Goal: Information Seeking & Learning: Learn about a topic

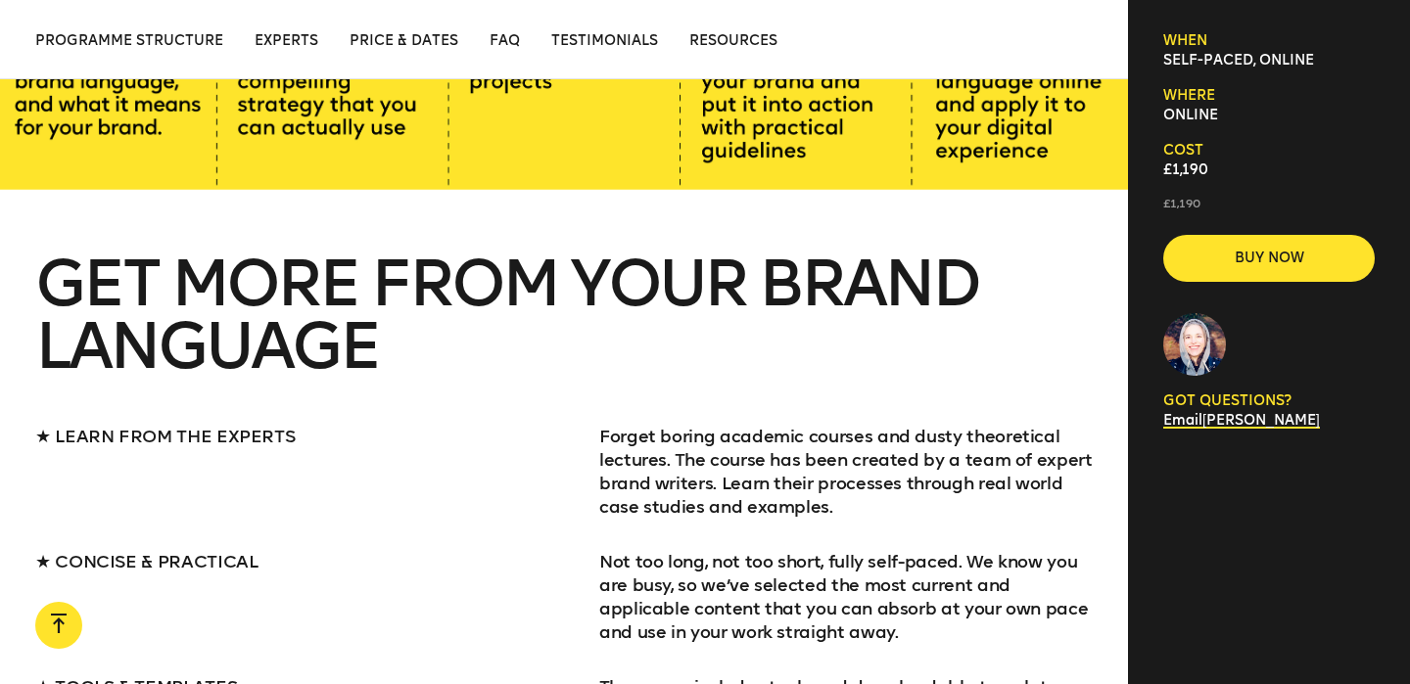
scroll to position [1909, 0]
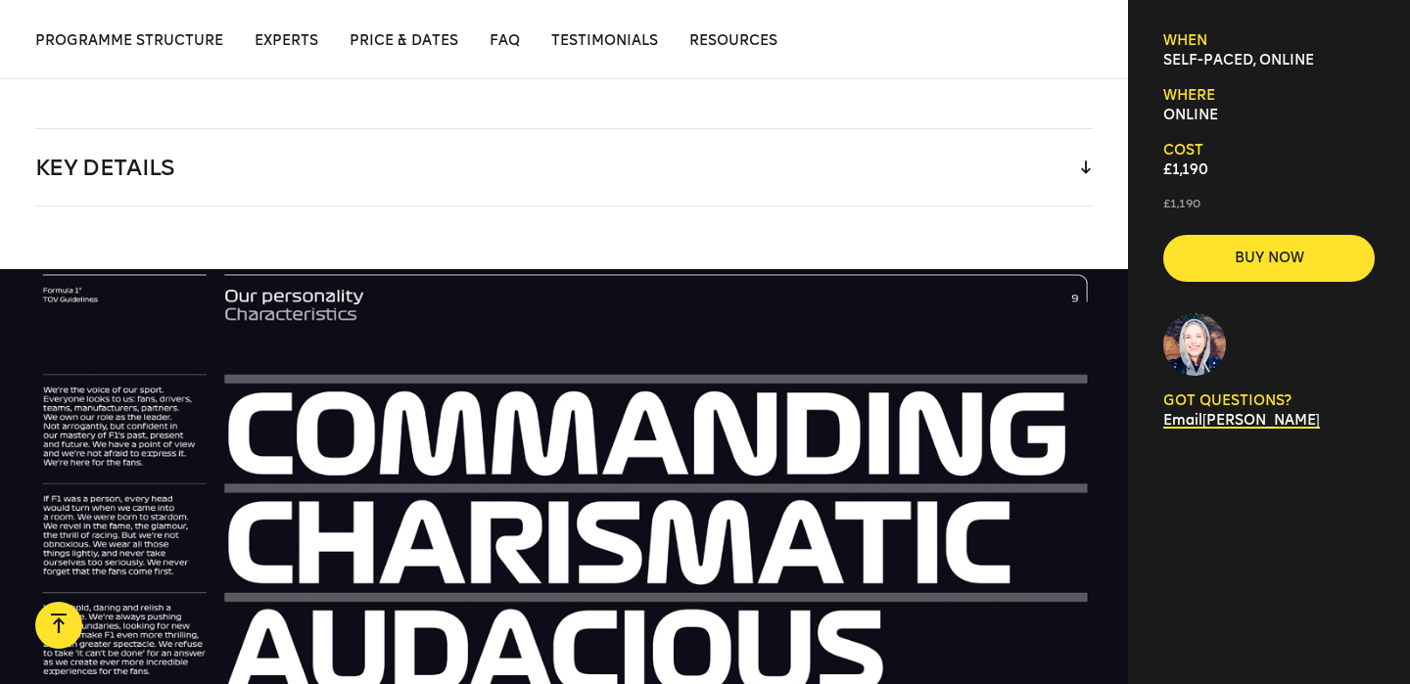
scroll to position [2317, 0]
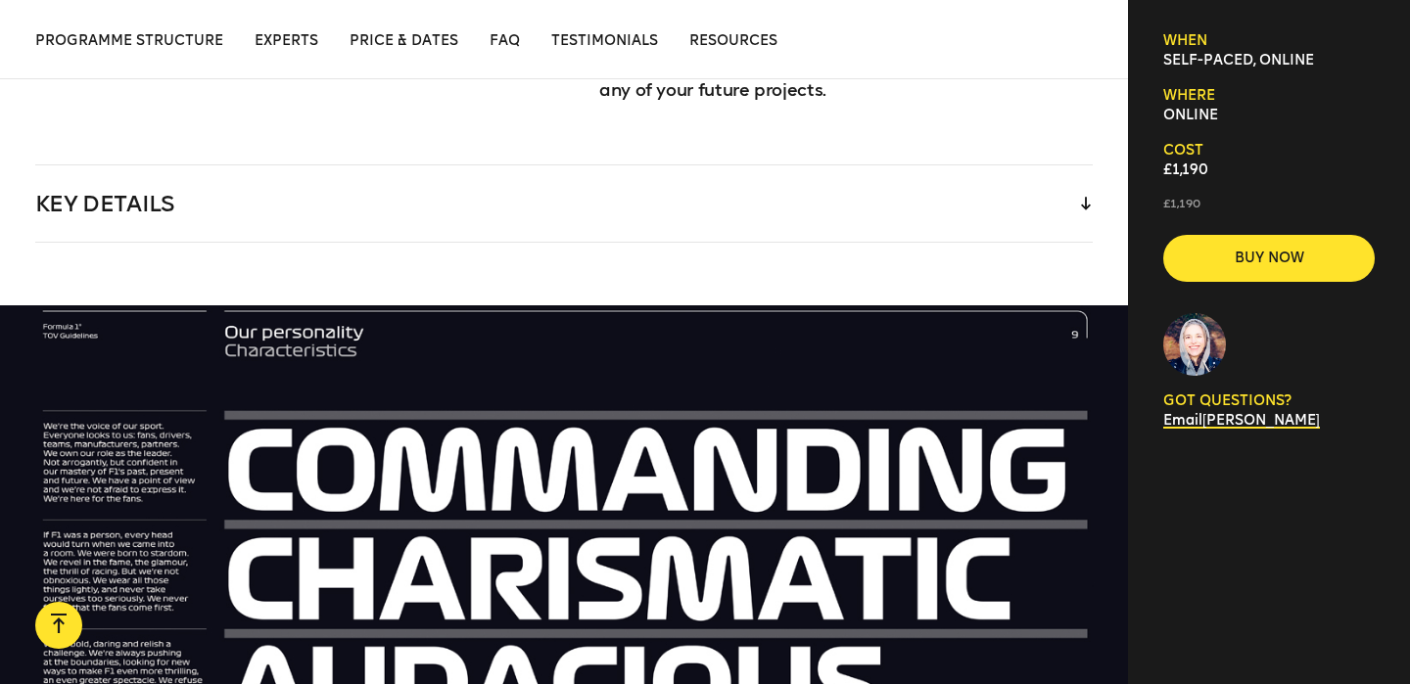
click at [1032, 165] on div "Key Details" at bounding box center [564, 203] width 1058 height 76
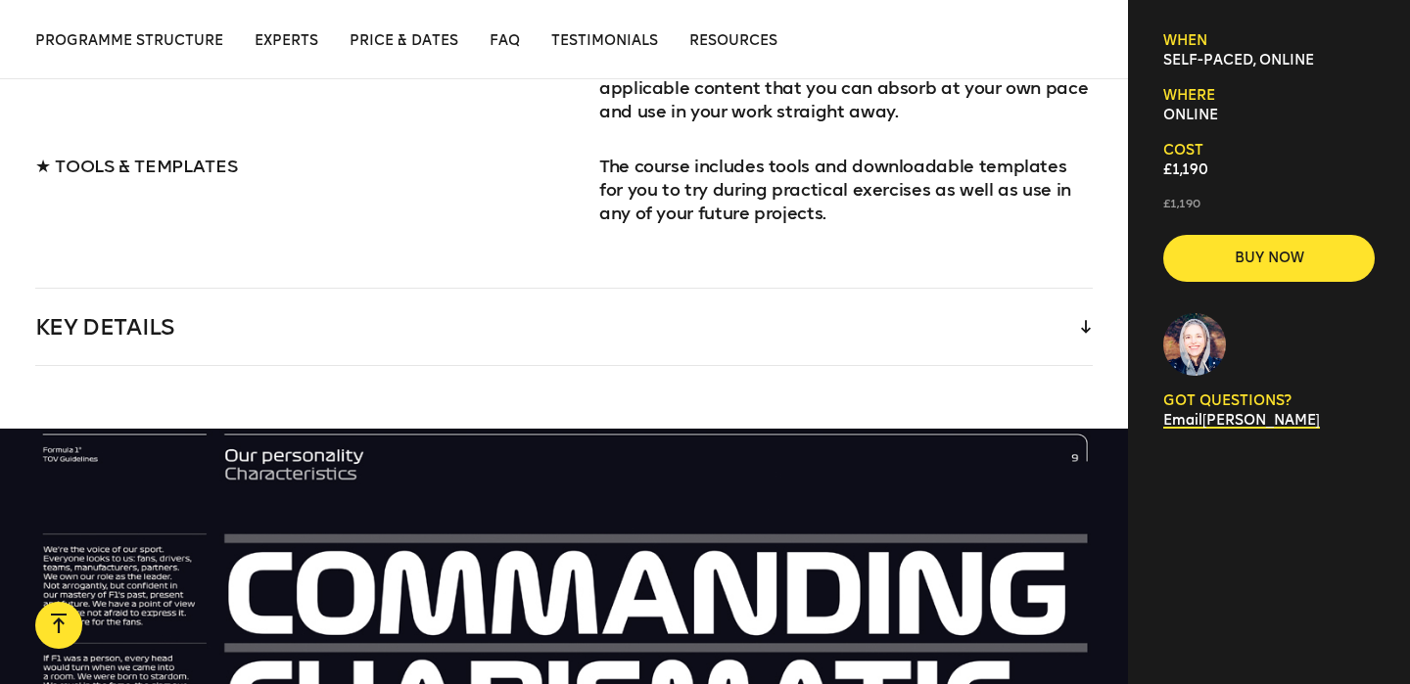
scroll to position [2193, 0]
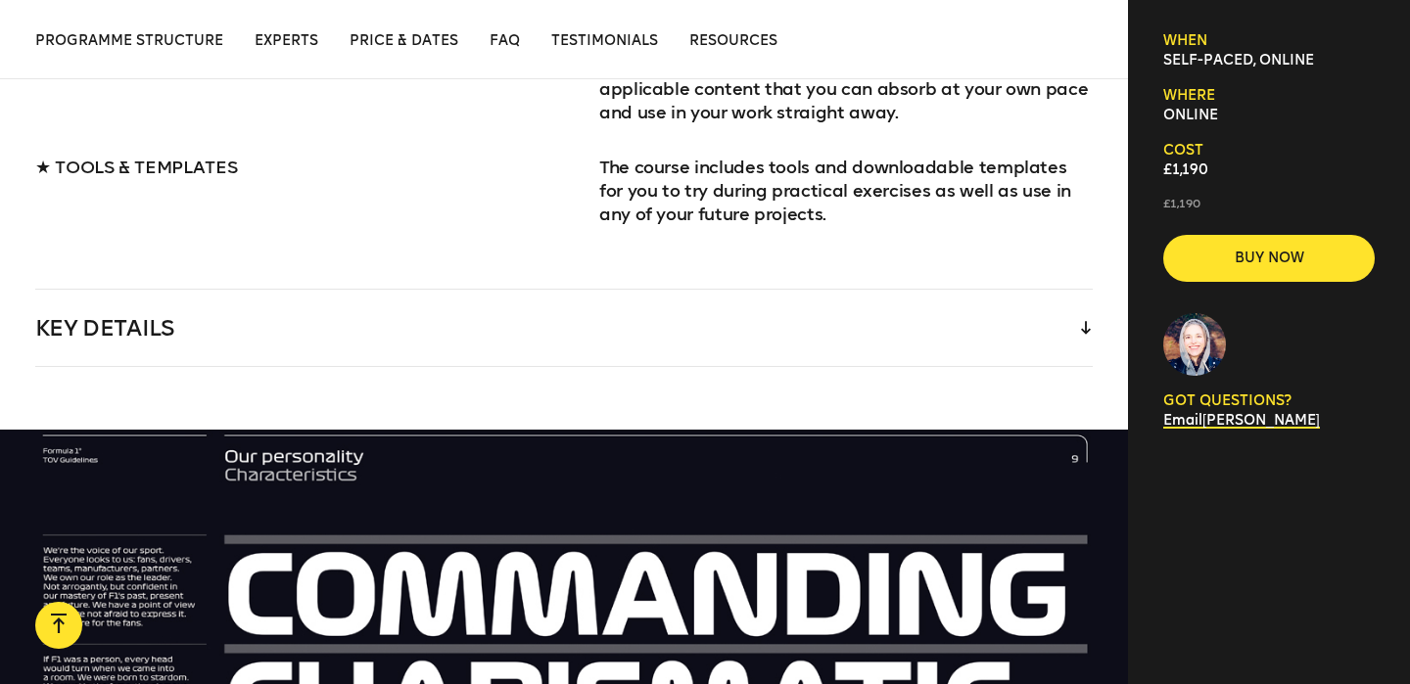
click at [271, 362] on div "Key Details" at bounding box center [564, 328] width 1058 height 76
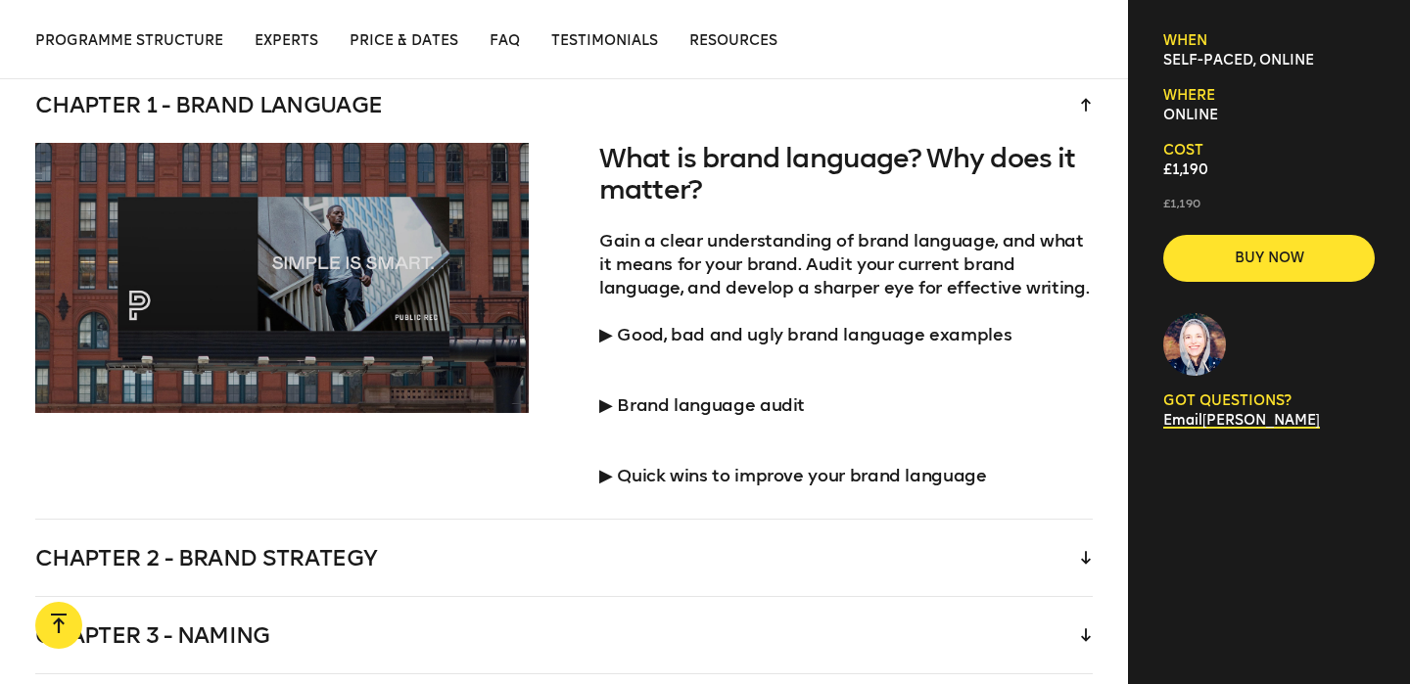
scroll to position [3605, 0]
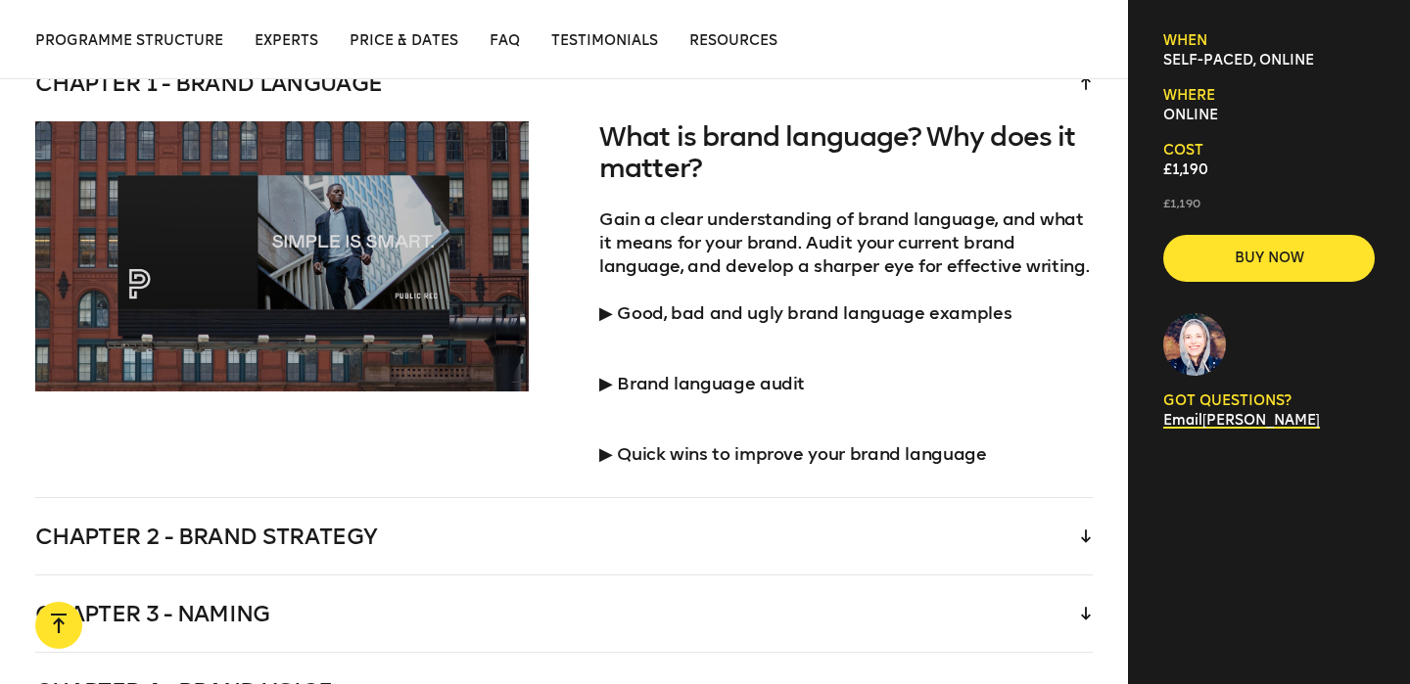
click at [686, 401] on div "What is brand language? Why does it matter? Gain a clear understanding of brand…" at bounding box center [846, 309] width 494 height 376
click at [672, 445] on p "▶︎ Quick wins to improve your brand language" at bounding box center [846, 442] width 494 height 47
click at [617, 538] on div "Chapter 2 - Brand strategy" at bounding box center [564, 536] width 1058 height 76
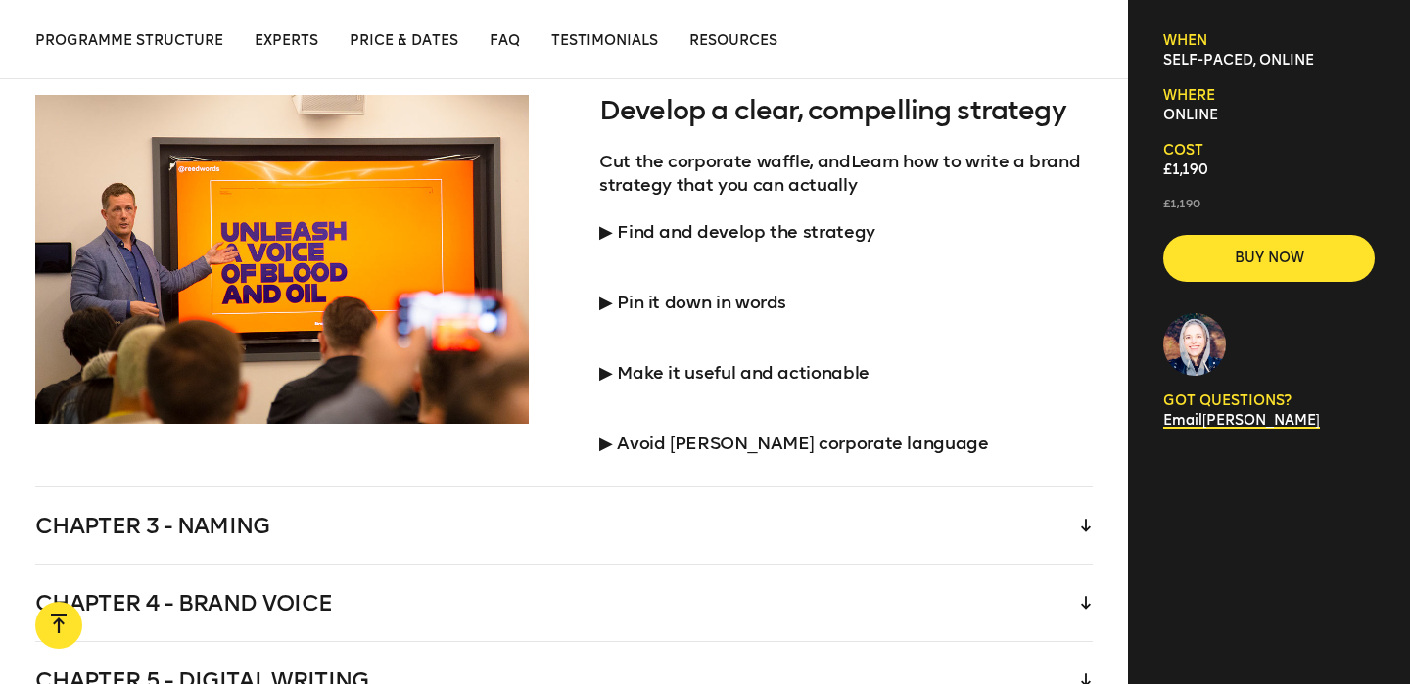
scroll to position [3702, 0]
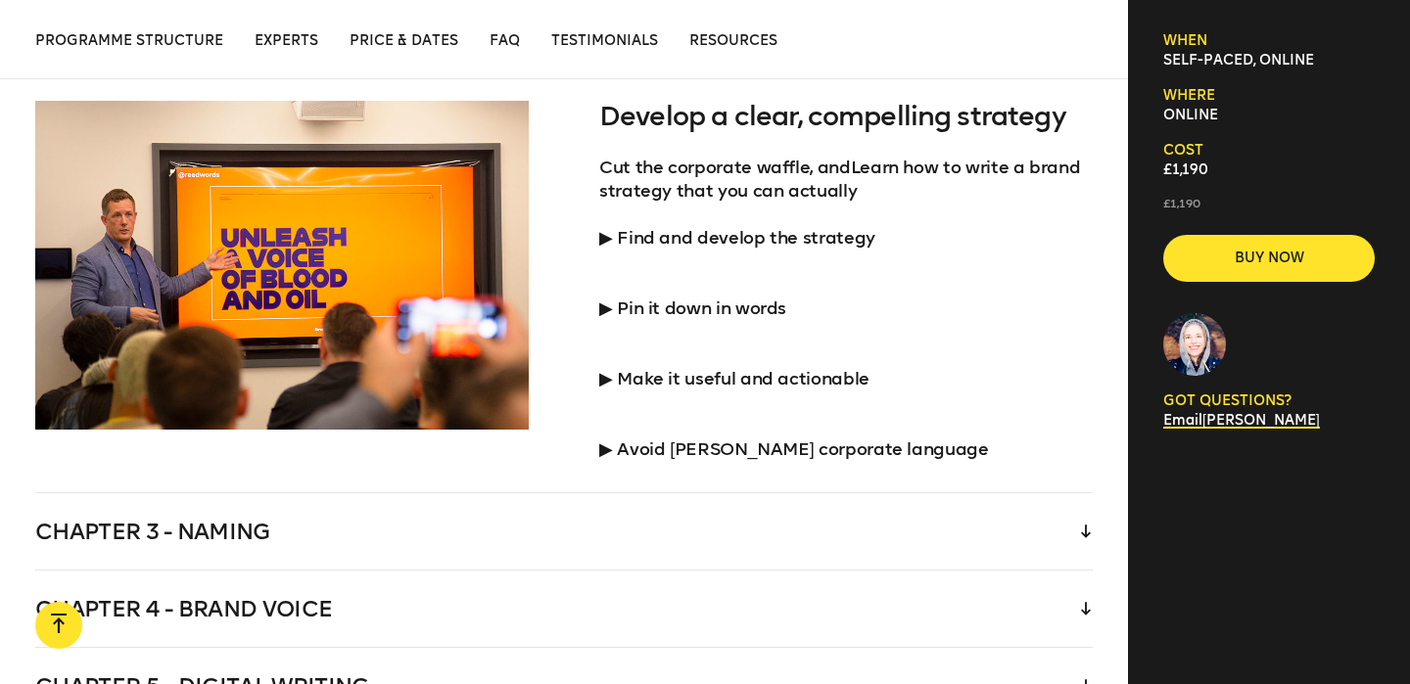
click at [649, 307] on p "▶︎ Pin it down in words" at bounding box center [846, 296] width 494 height 47
click at [653, 240] on p "▶︎ Find and develop the strategy" at bounding box center [846, 238] width 494 height 24
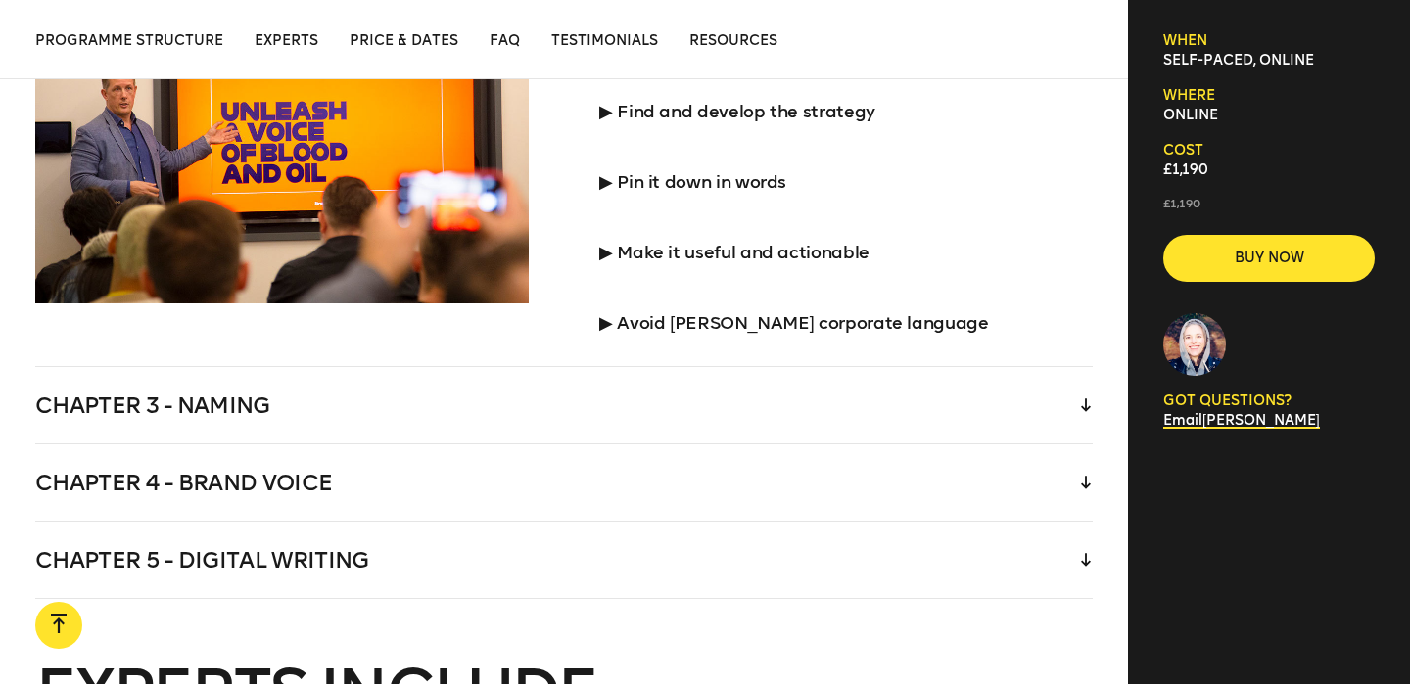
click at [687, 409] on div "Chapter 3 - Naming" at bounding box center [564, 405] width 1058 height 76
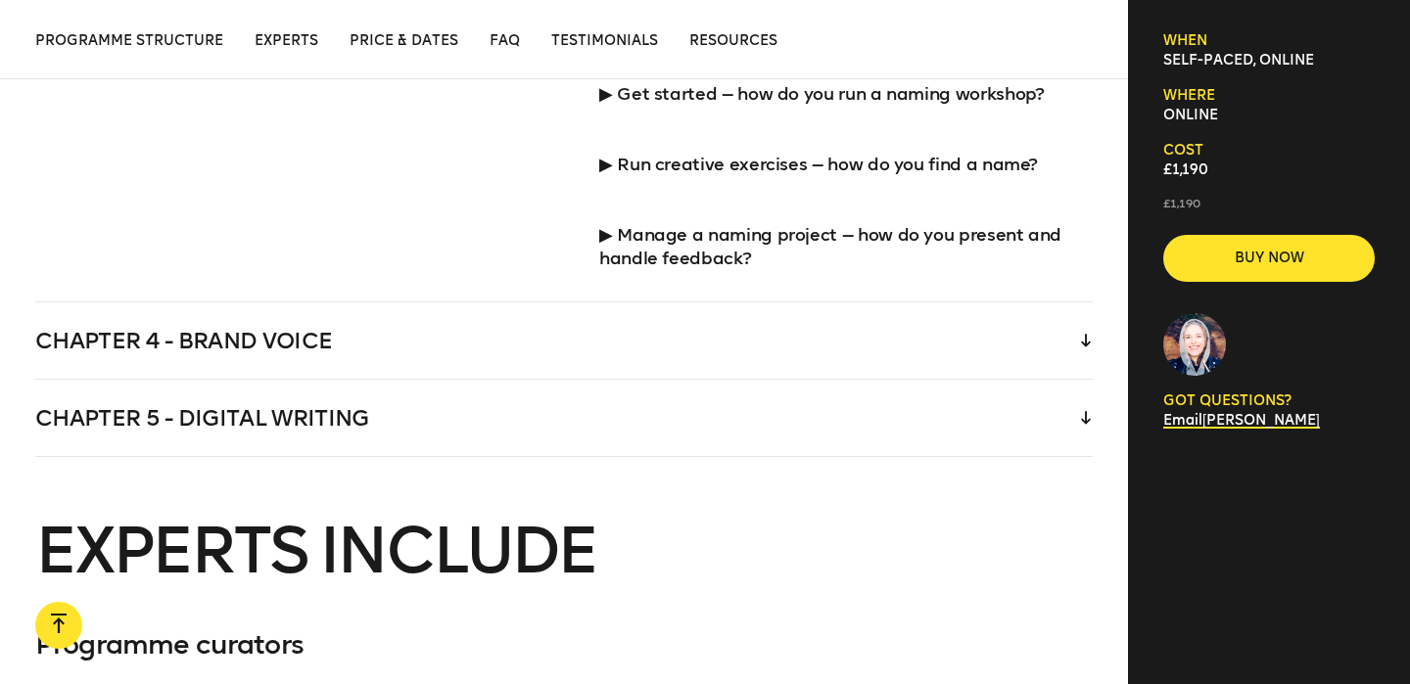
scroll to position [4172, 0]
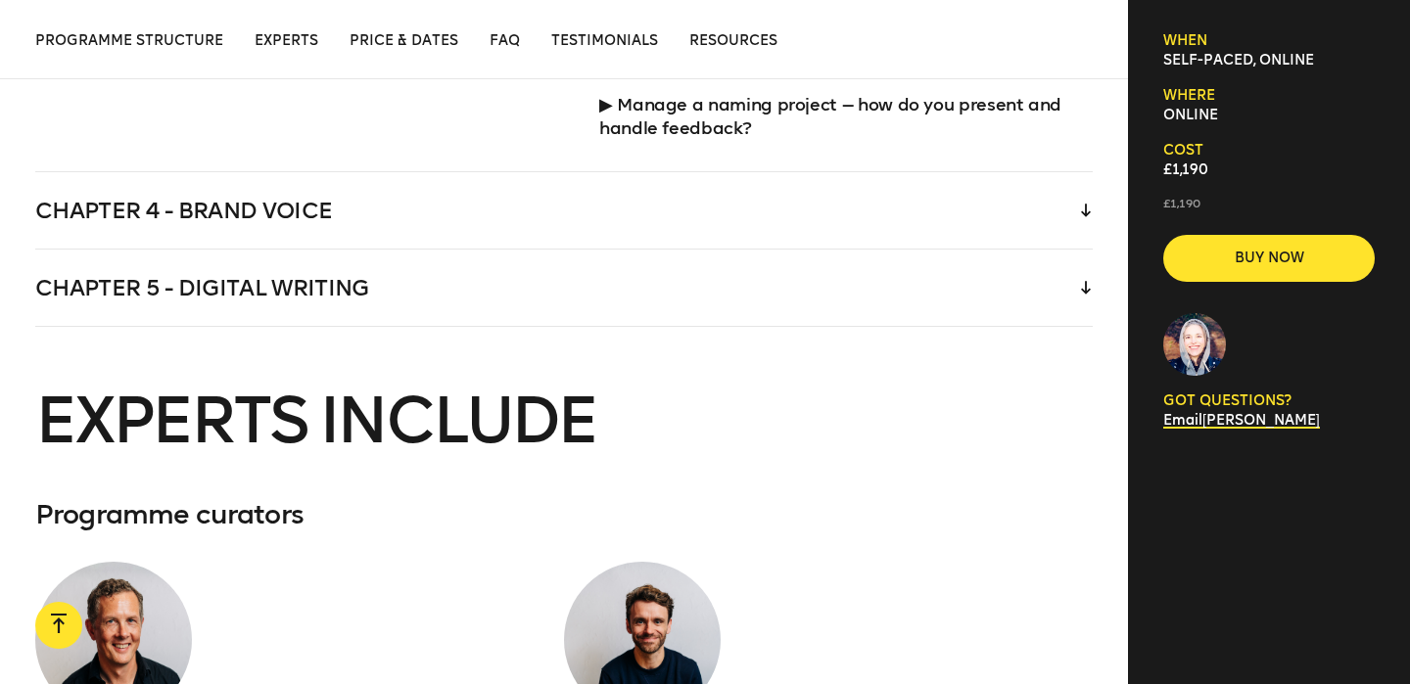
click at [725, 205] on div "Chapter 4 - Brand voice" at bounding box center [564, 210] width 1058 height 76
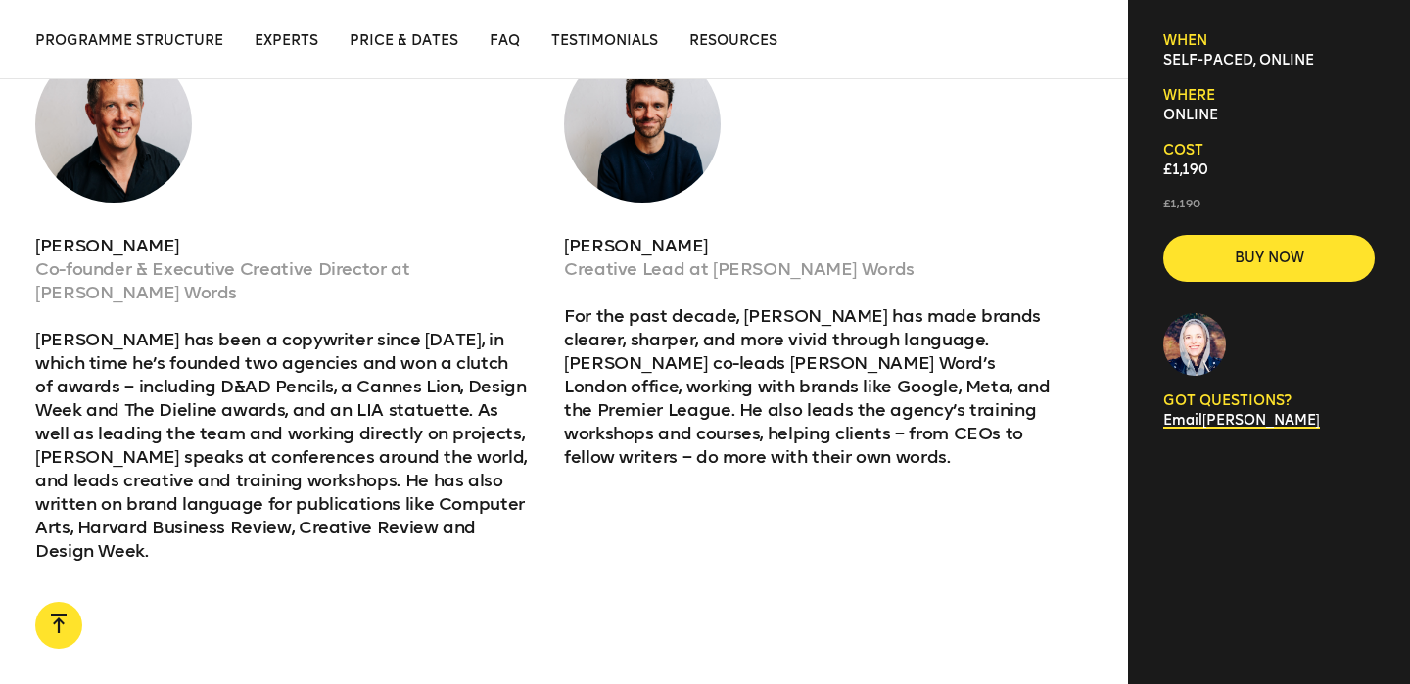
scroll to position [4644, 0]
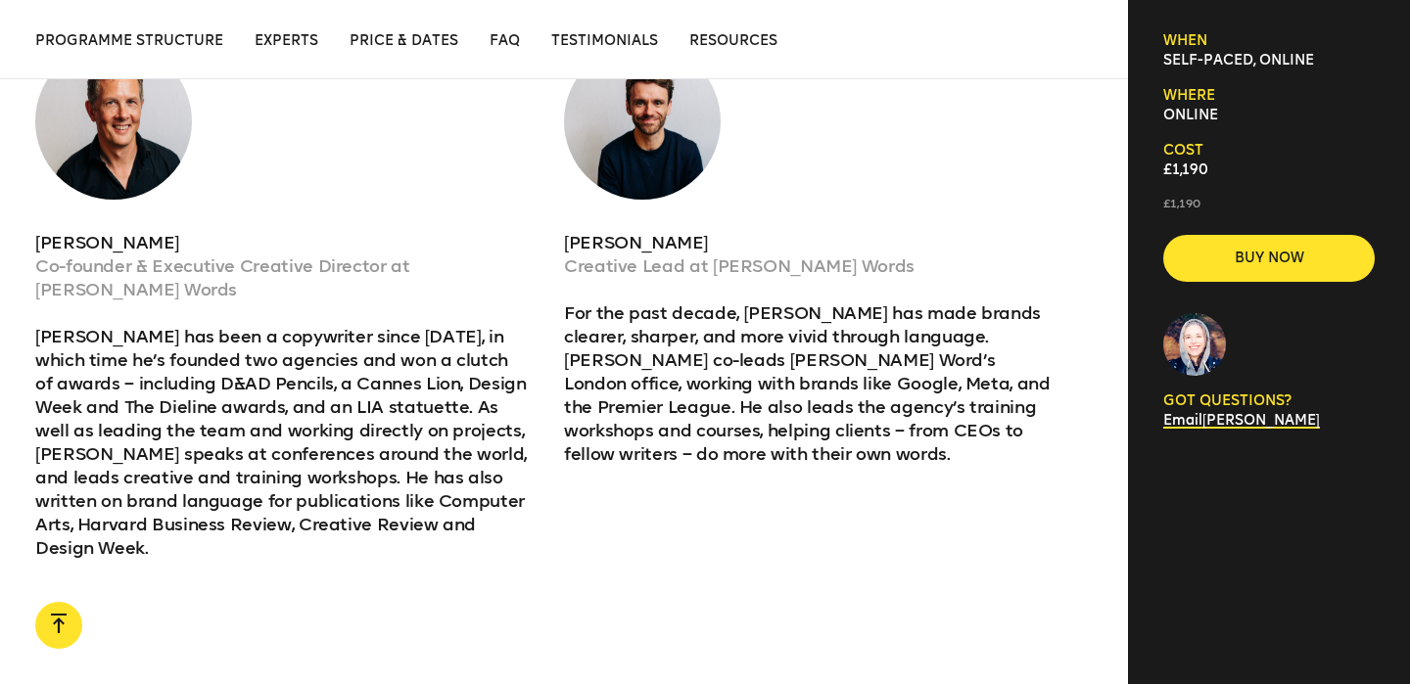
click at [190, 483] on p "[PERSON_NAME] has been a copywriter since [DATE], in which time he’s founded tw…" at bounding box center [282, 442] width 494 height 235
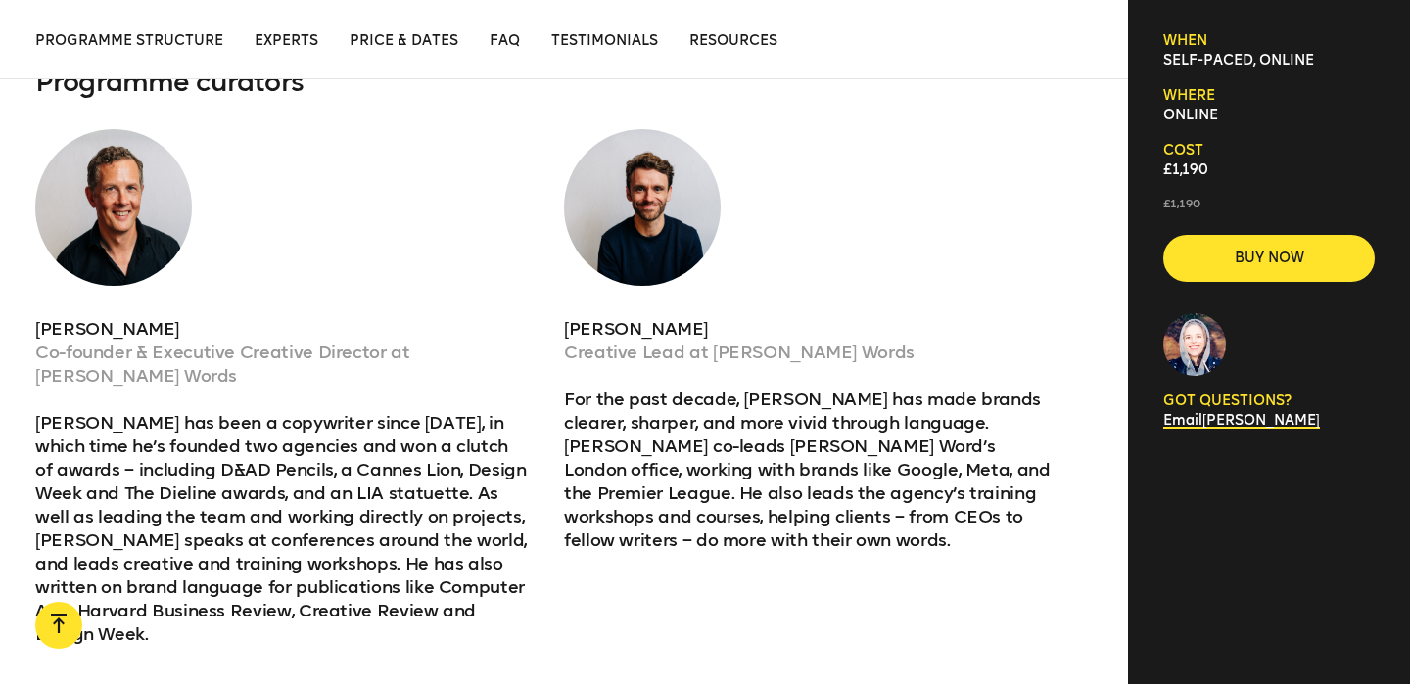
scroll to position [4552, 0]
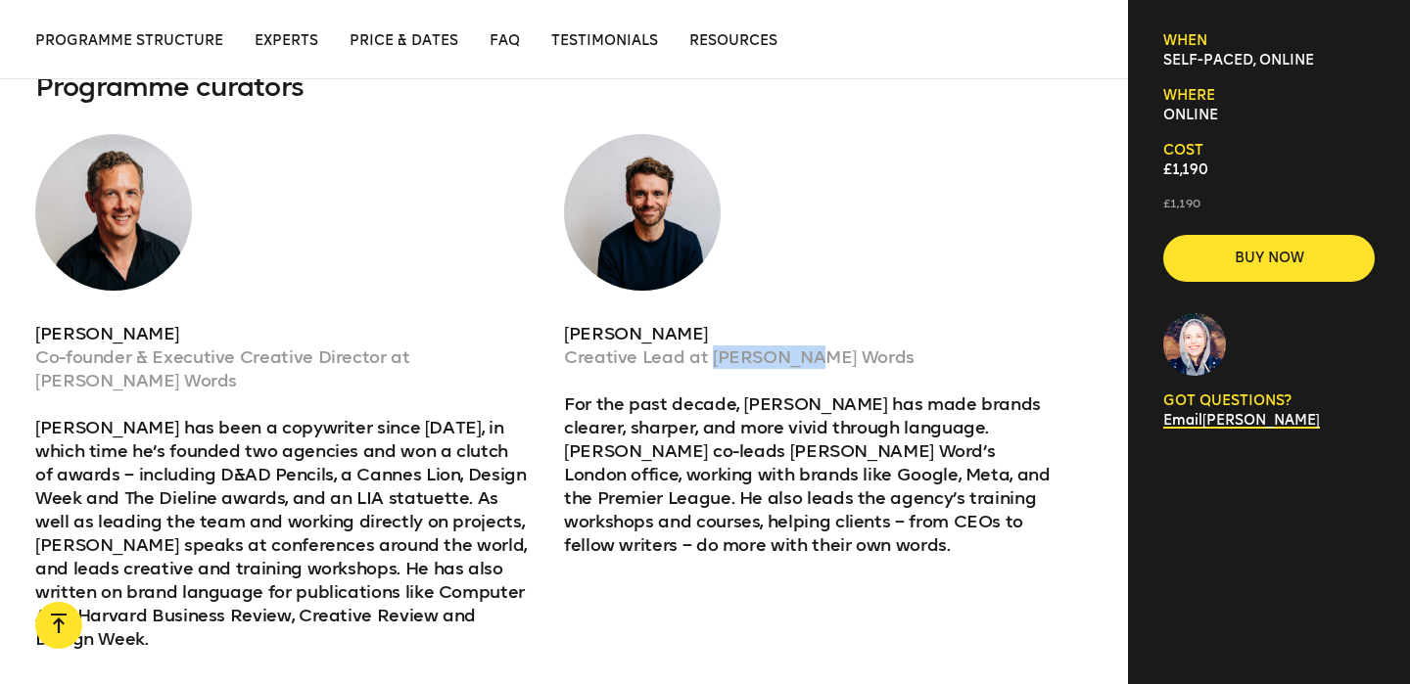
drag, startPoint x: 707, startPoint y: 355, endPoint x: 932, endPoint y: 356, distance: 225.2
click at [932, 356] on p "Creative Lead at [PERSON_NAME] Words" at bounding box center [811, 358] width 494 height 24
copy p "[PERSON_NAME] Words"
click at [985, 254] on div "[PERSON_NAME] Creative Lead at [PERSON_NAME] Words For the past decade, [PERSON…" at bounding box center [811, 345] width 494 height 423
click at [593, 331] on p "[PERSON_NAME]" at bounding box center [811, 334] width 494 height 24
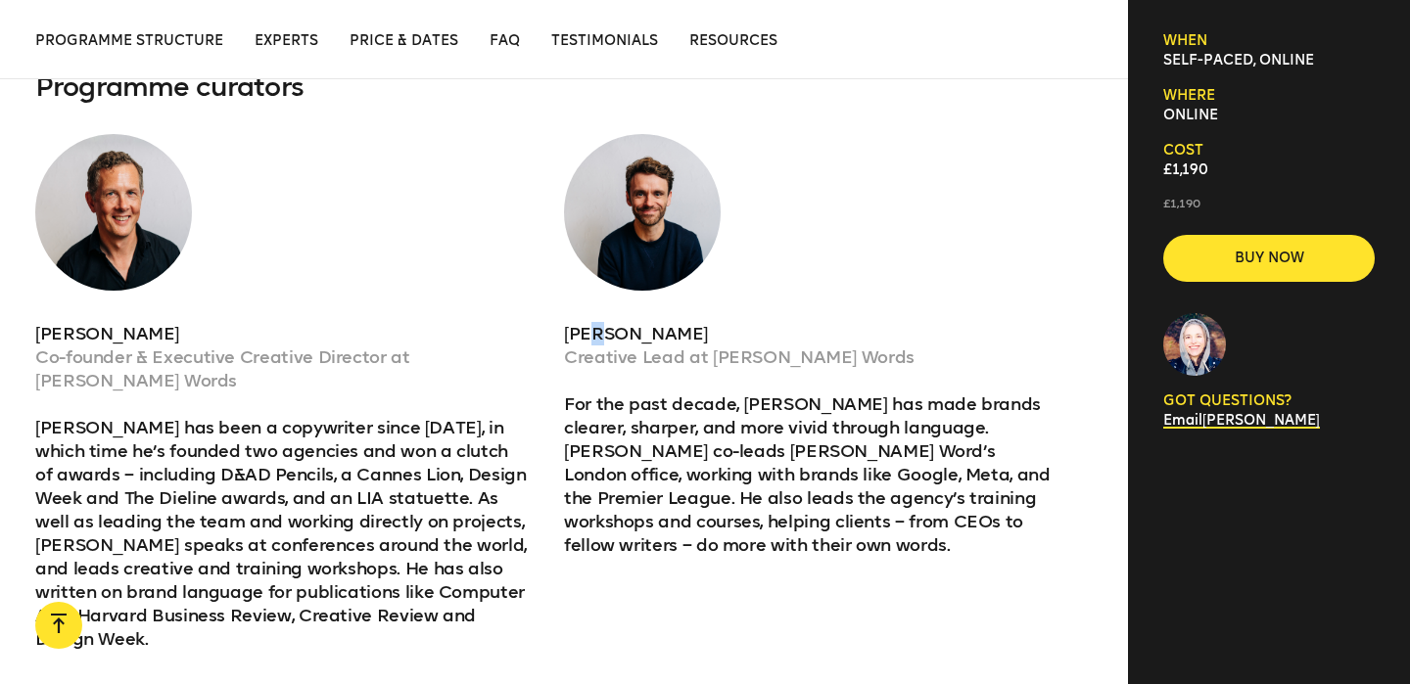
click at [593, 331] on p "[PERSON_NAME]" at bounding box center [811, 334] width 494 height 24
copy p "[PERSON_NAME]"
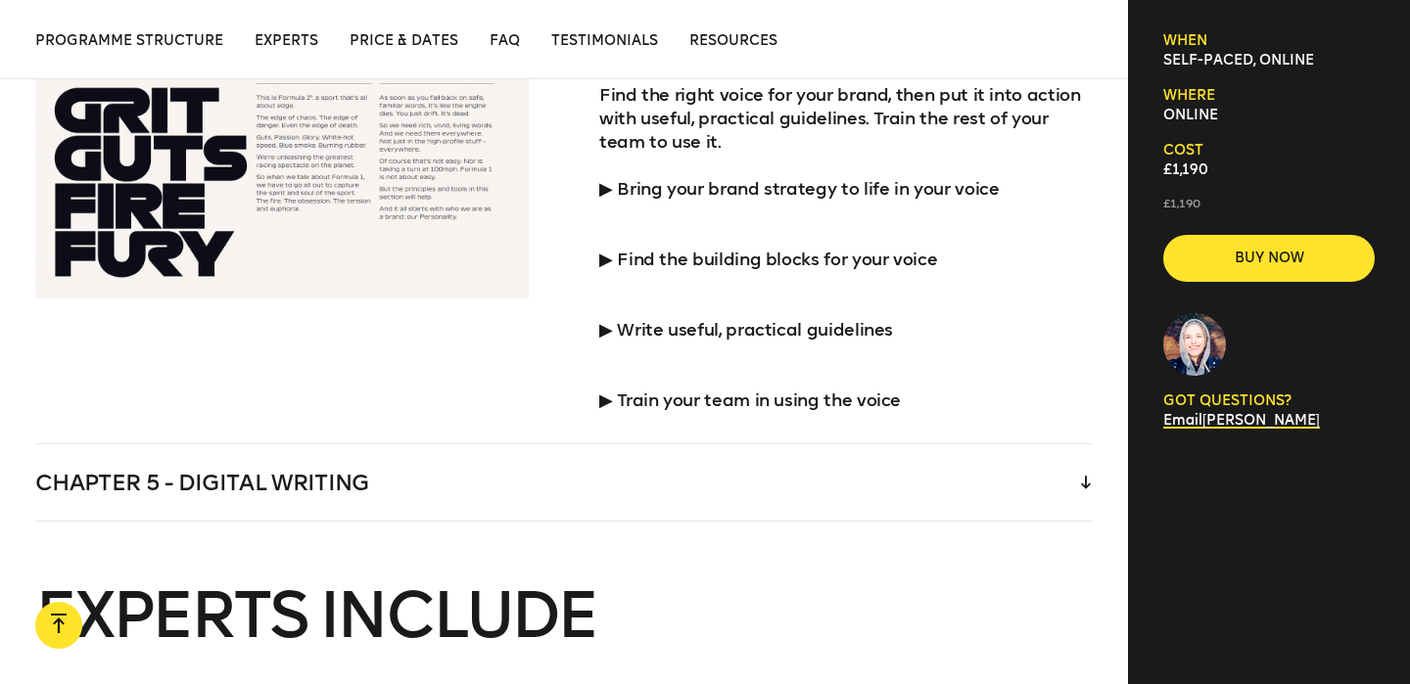
scroll to position [3395, 0]
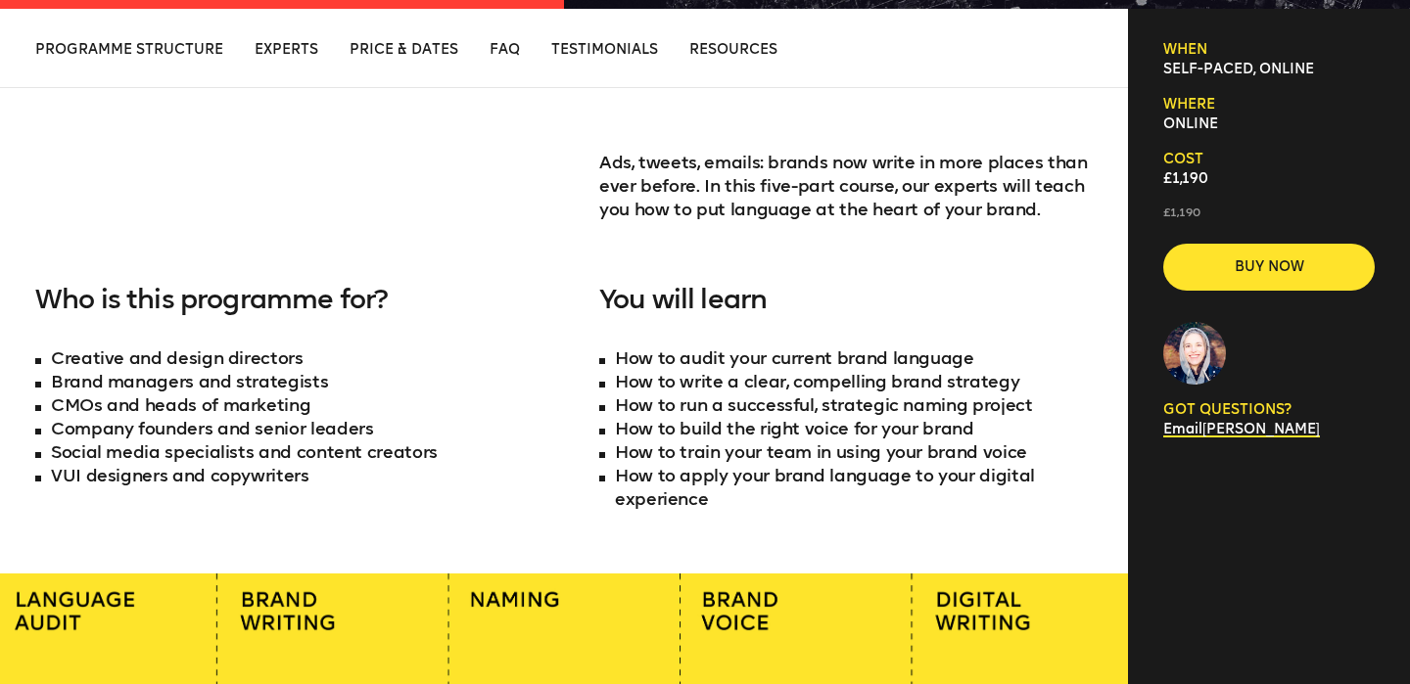
scroll to position [726, 0]
